Goal: Information Seeking & Learning: Learn about a topic

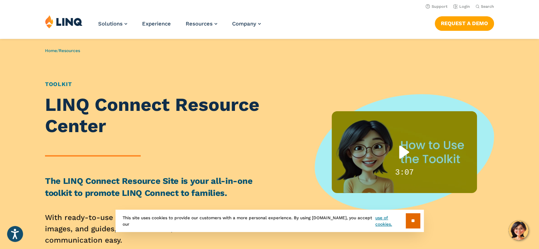
click at [408, 155] on div "Play" at bounding box center [403, 152] width 45 height 29
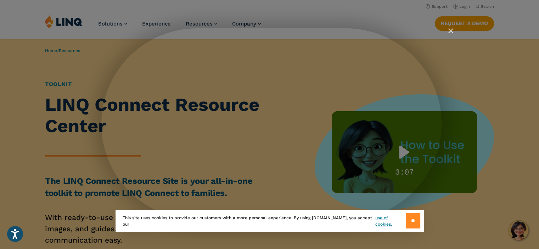
click at [415, 225] on input "**" at bounding box center [412, 220] width 15 height 15
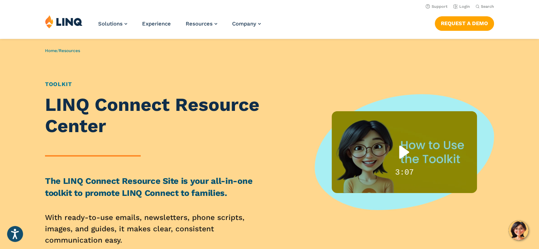
click at [428, 155] on div at bounding box center [403, 152] width 145 height 82
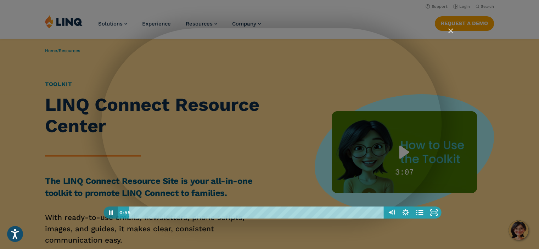
click at [110, 214] on icon "Pause" at bounding box center [110, 212] width 14 height 12
click at [114, 212] on icon "Play Video" at bounding box center [111, 212] width 17 height 15
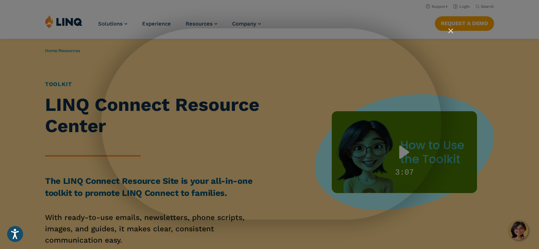
click at [450, 32] on img "Close" at bounding box center [447, 34] width 12 height 12
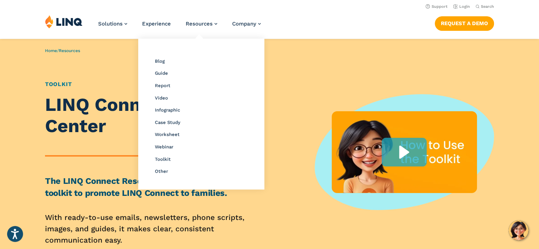
click at [170, 72] on li "Guide" at bounding box center [201, 72] width 93 height 9
click at [161, 72] on span "Guide" at bounding box center [161, 72] width 13 height 5
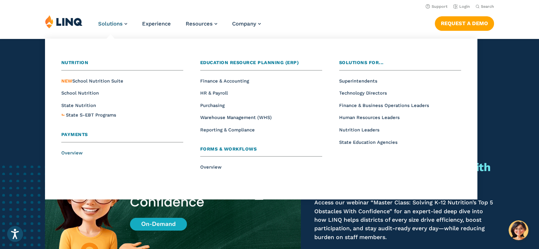
click at [69, 152] on span "Overview" at bounding box center [71, 152] width 21 height 5
